Goal: Information Seeking & Learning: Learn about a topic

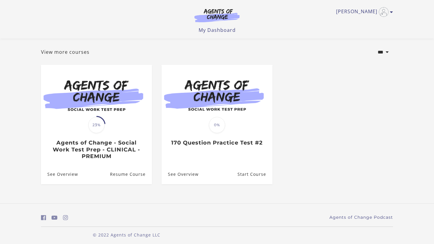
scroll to position [33, 0]
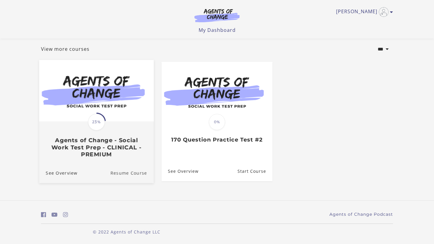
click at [120, 171] on link "Resume Course" at bounding box center [131, 173] width 43 height 20
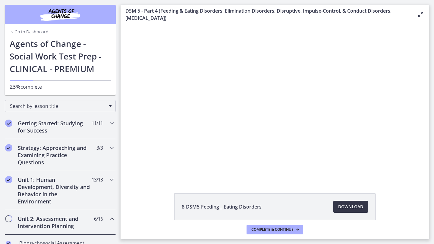
click at [349, 205] on span "Download Opens in a new window" at bounding box center [350, 207] width 25 height 7
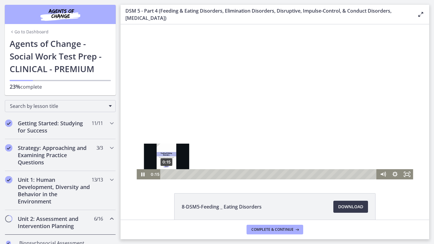
click at [166, 176] on div "0:15" at bounding box center [269, 175] width 209 height 10
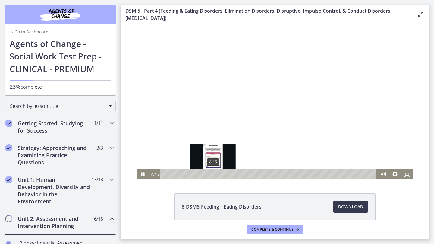
click at [213, 173] on div "6:13" at bounding box center [269, 175] width 209 height 10
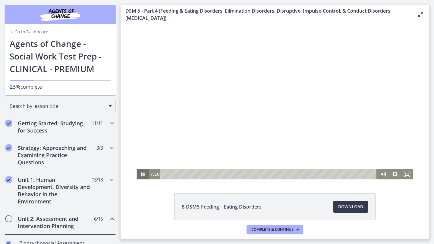
click at [141, 177] on icon "Pause" at bounding box center [142, 175] width 12 height 10
